Goal: Task Accomplishment & Management: Use online tool/utility

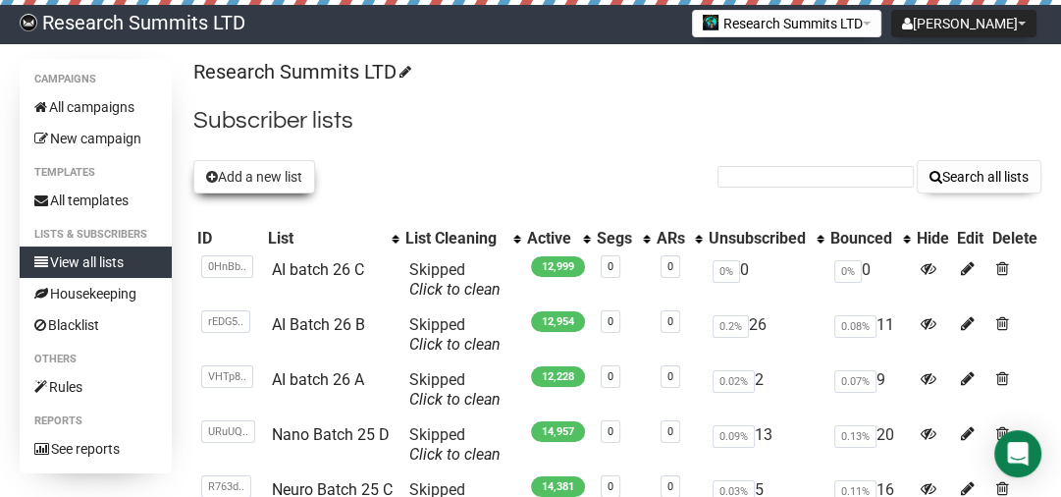
click at [284, 185] on button "Add a new list" at bounding box center [254, 176] width 122 height 33
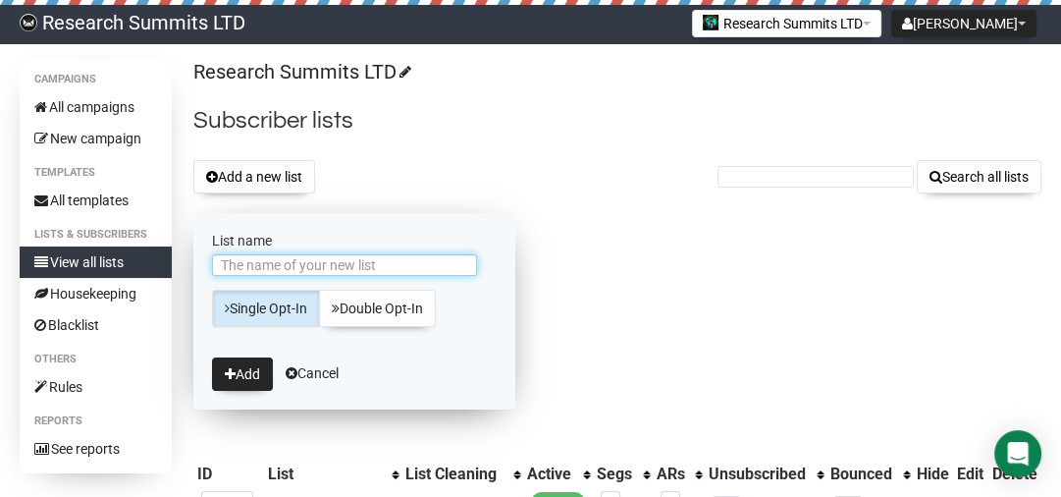
click at [279, 269] on input "List name" at bounding box center [344, 265] width 265 height 22
type input "Neuro batch 26 D"
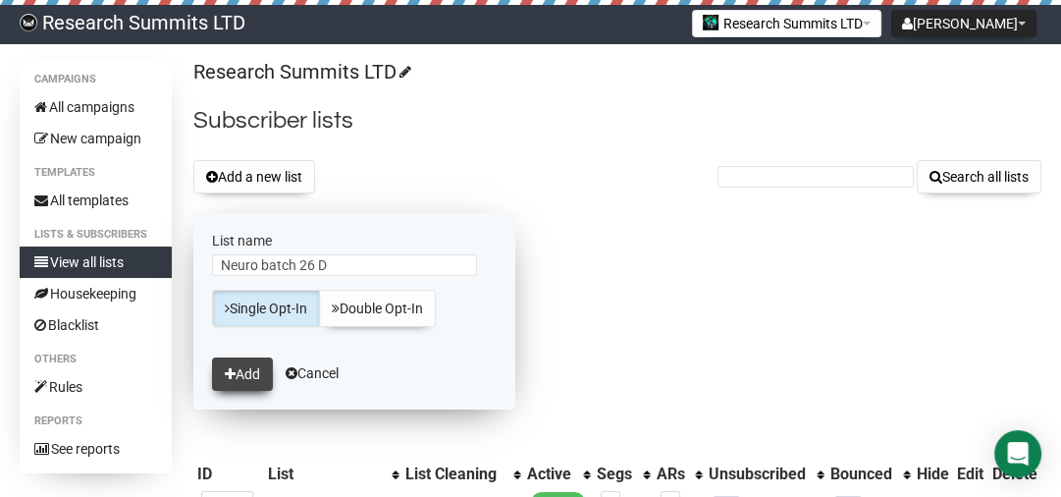
click at [251, 373] on button "Add" at bounding box center [242, 373] width 61 height 33
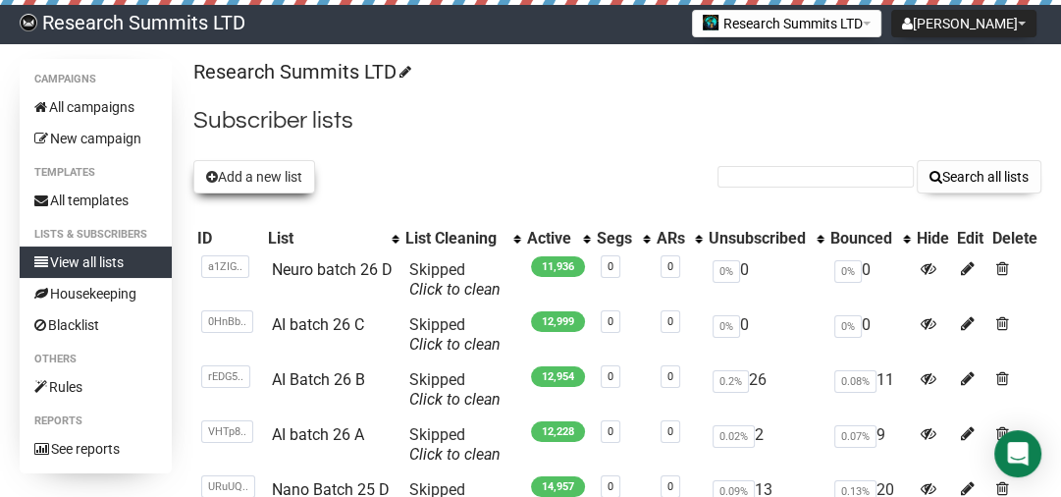
click at [283, 184] on button "Add a new list" at bounding box center [254, 176] width 122 height 33
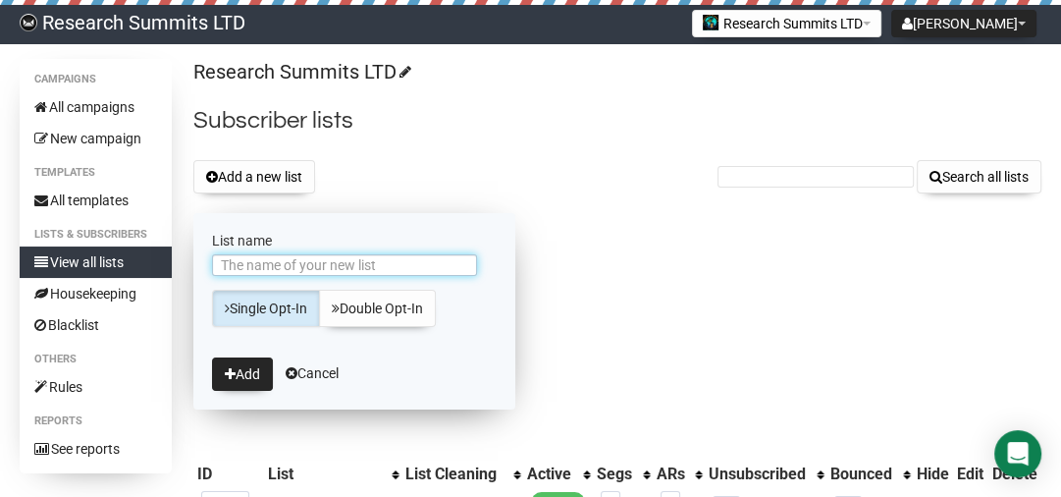
click at [286, 264] on input "List name" at bounding box center [344, 265] width 265 height 22
click at [318, 263] on input "Neuro Batch 23 D" at bounding box center [344, 265] width 265 height 22
drag, startPoint x: 330, startPoint y: 263, endPoint x: 299, endPoint y: 267, distance: 30.7
click at [299, 267] on input "Neuro Batch 23 D" at bounding box center [344, 265] width 265 height 22
type input "Neuro Batch 26 E"
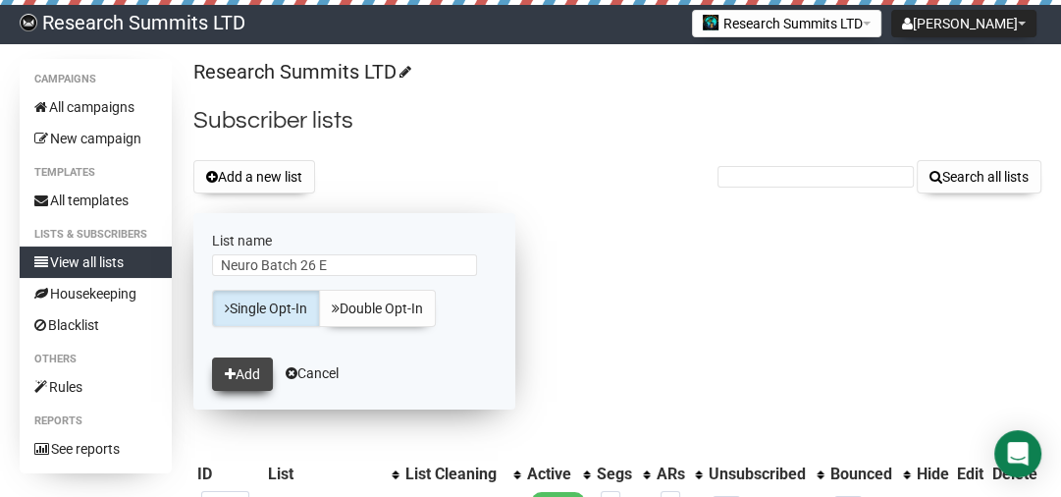
click at [254, 375] on button "Add" at bounding box center [242, 373] width 61 height 33
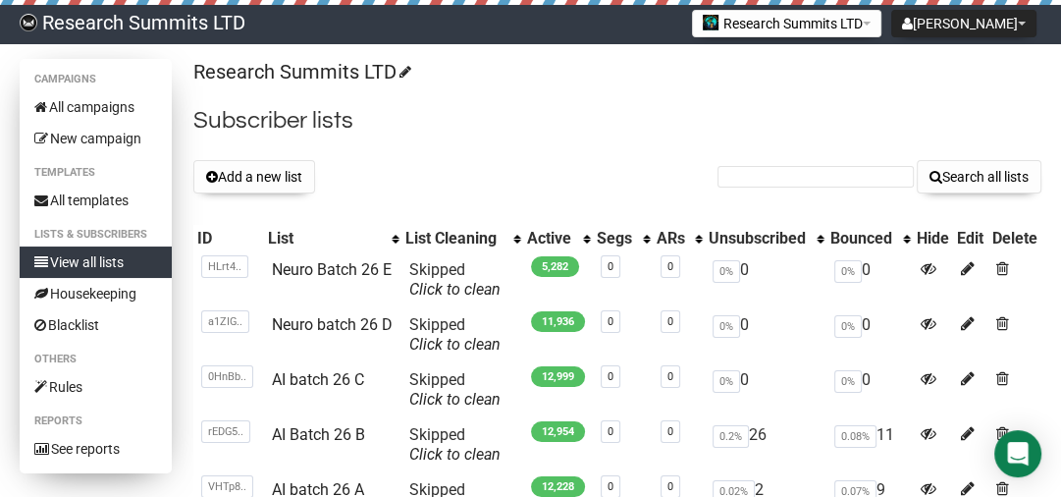
click at [98, 265] on link "View all lists" at bounding box center [96, 261] width 152 height 31
click at [113, 259] on link "View all lists" at bounding box center [96, 261] width 152 height 31
click at [130, 256] on link "View all lists" at bounding box center [96, 261] width 152 height 31
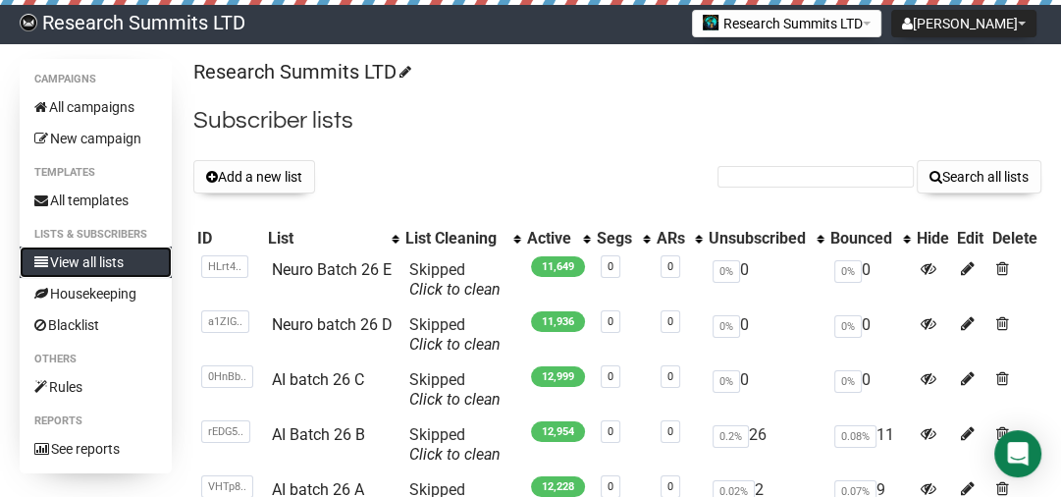
click at [132, 256] on link "View all lists" at bounding box center [96, 261] width 152 height 31
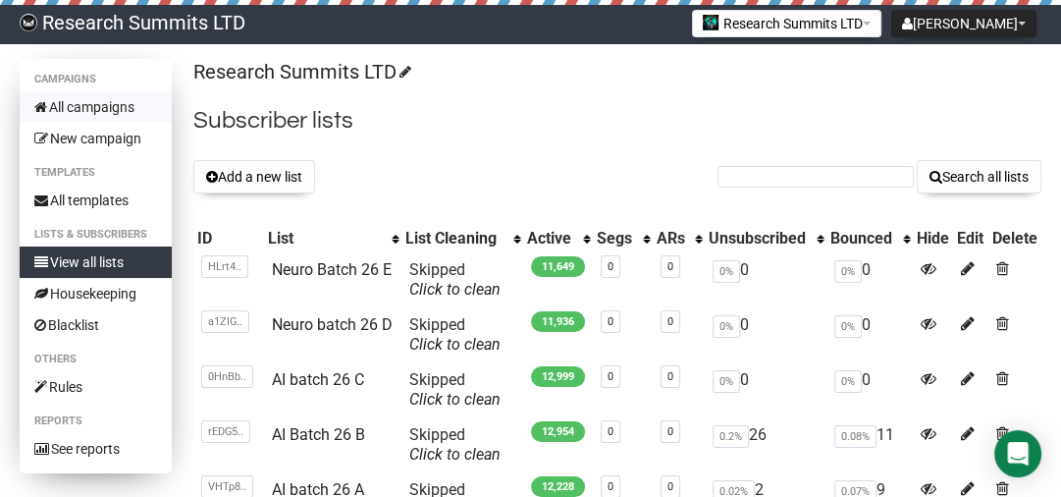
click at [107, 102] on link "All campaigns" at bounding box center [96, 106] width 152 height 31
